Goal: Transaction & Acquisition: Download file/media

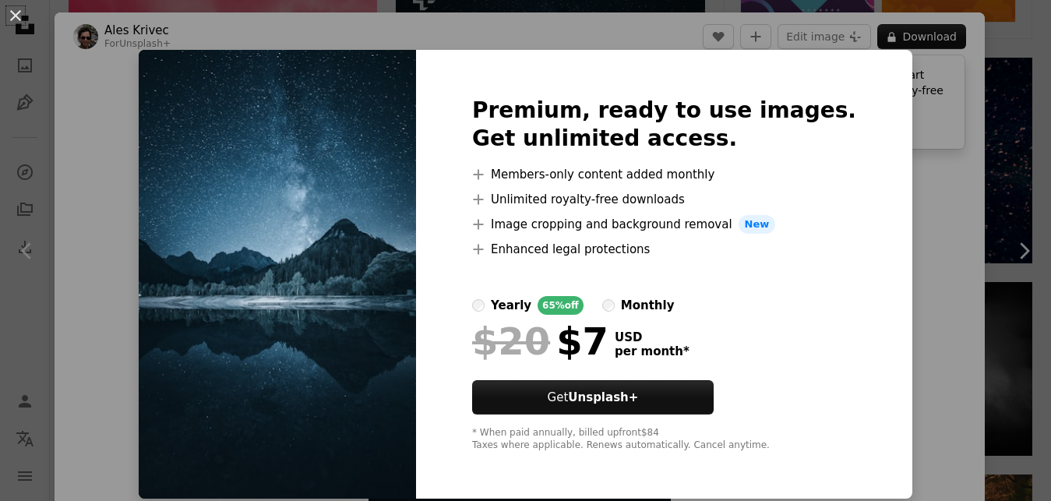
scroll to position [949, 0]
click at [340, 177] on img at bounding box center [277, 274] width 277 height 449
click at [16, 10] on button "An X shape" at bounding box center [15, 15] width 19 height 19
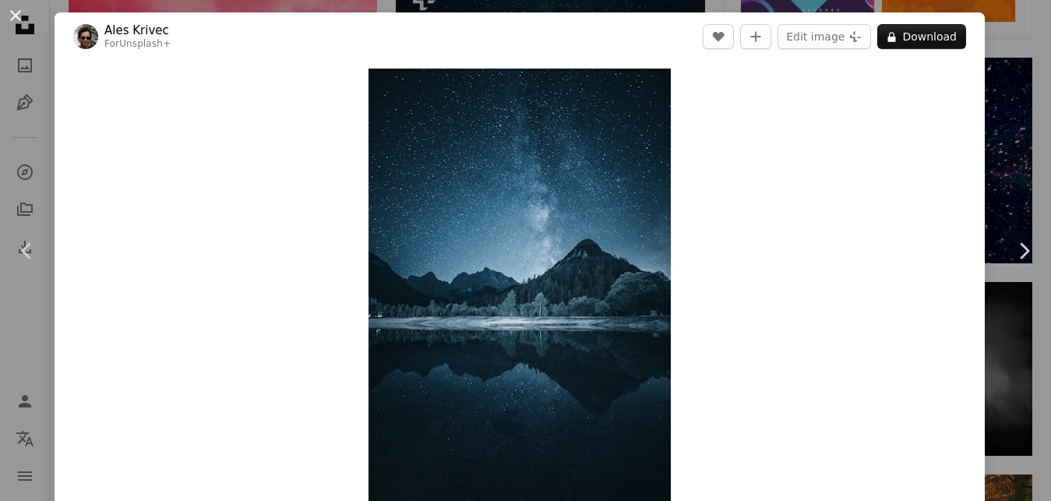
click at [16, 19] on button "An X shape" at bounding box center [15, 15] width 19 height 19
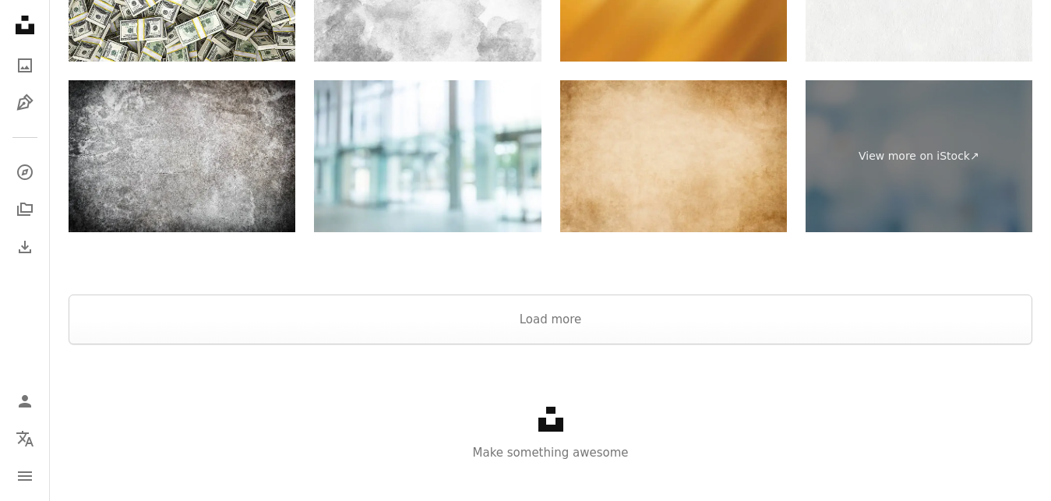
scroll to position [3296, 0]
